Goal: Register for event/course

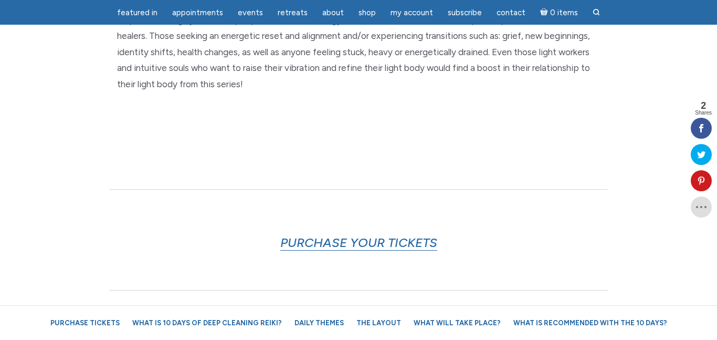
scroll to position [446, 0]
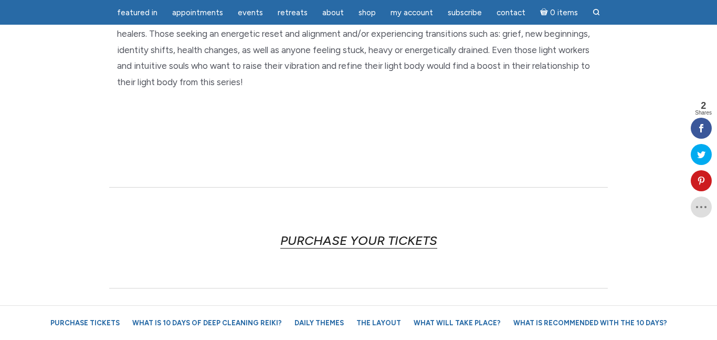
click at [398, 242] on link "PURCHASE YOUR TICKETS" at bounding box center [358, 241] width 157 height 16
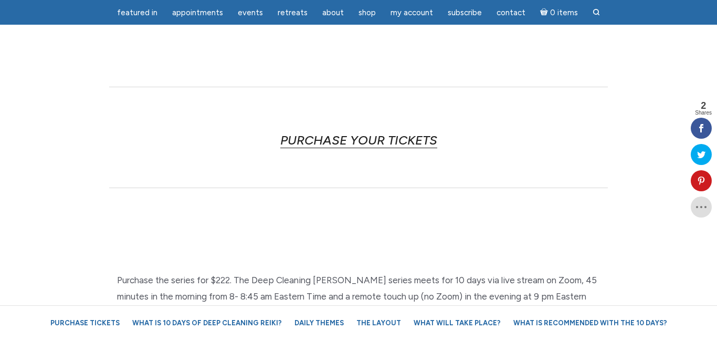
scroll to position [0, 0]
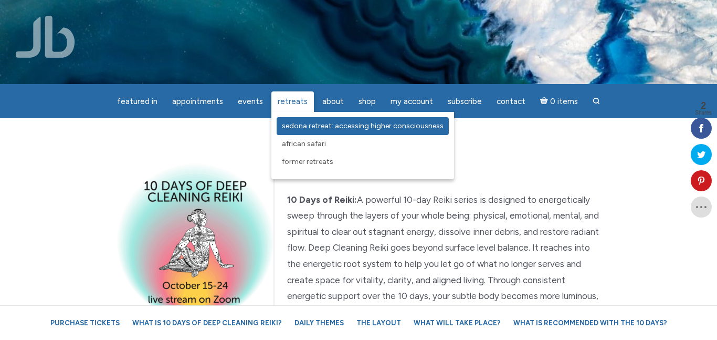
click at [291, 123] on span "Sedona Retreat: Accessing Higher Consciousness" at bounding box center [363, 125] width 162 height 9
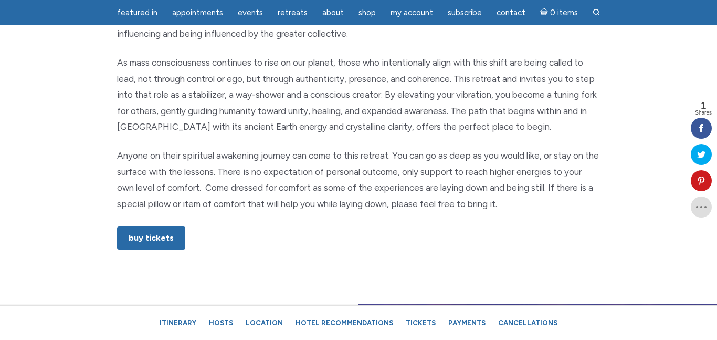
scroll to position [573, 0]
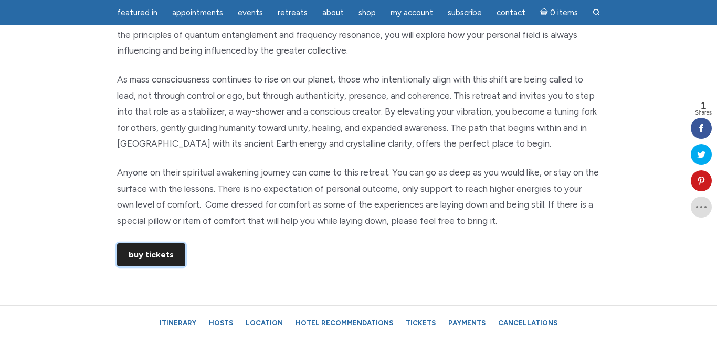
click at [142, 257] on link "Buy Tickets" at bounding box center [151, 254] width 68 height 23
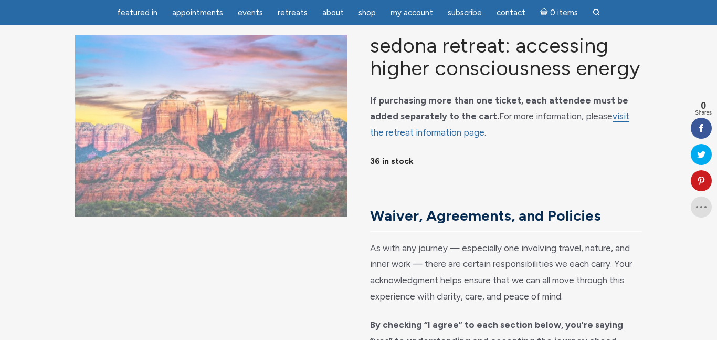
scroll to position [65, 0]
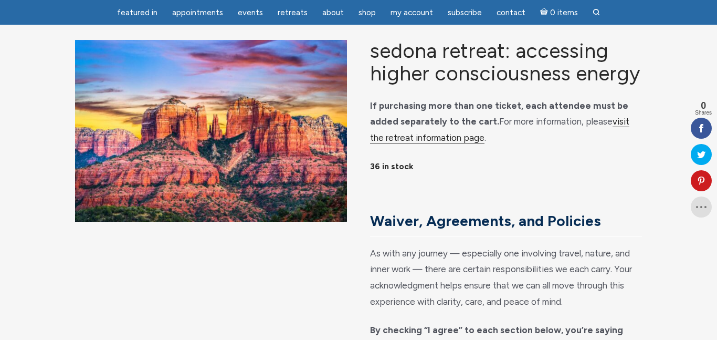
click at [605, 131] on link "visit the retreat information page" at bounding box center [499, 129] width 259 height 27
